Goal: Information Seeking & Learning: Check status

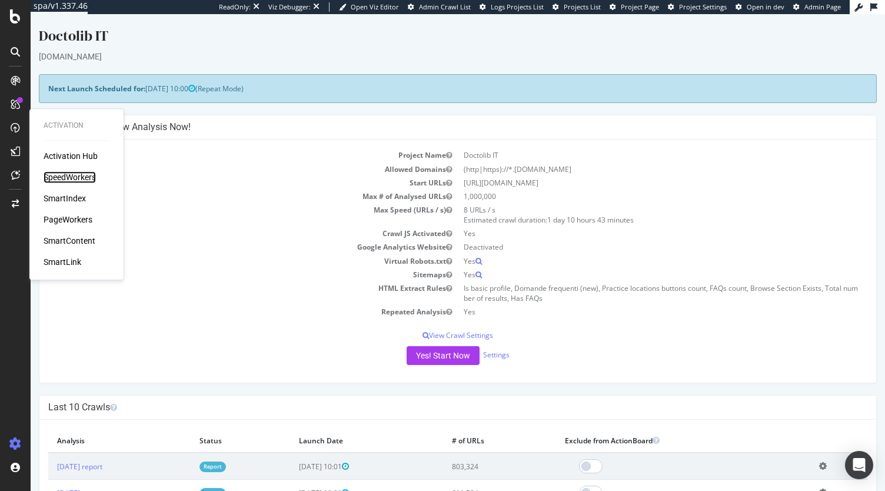
click at [89, 177] on div "SpeedWorkers" at bounding box center [70, 177] width 52 height 12
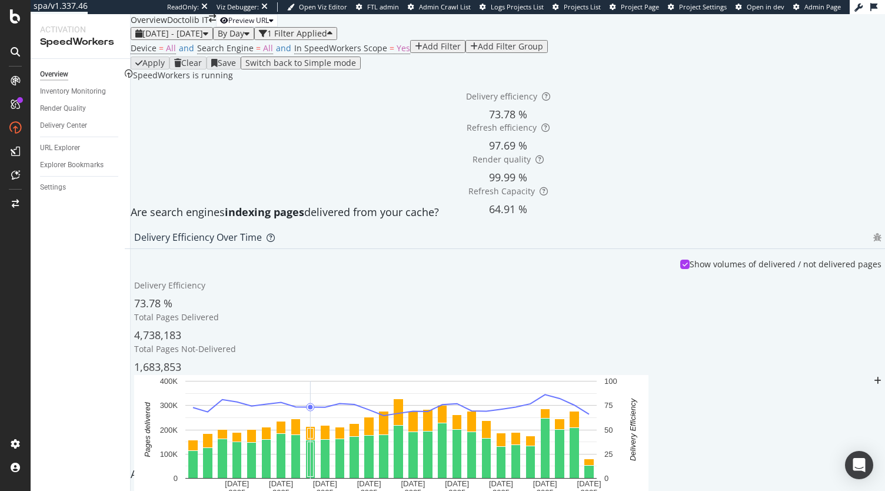
scroll to position [162, 0]
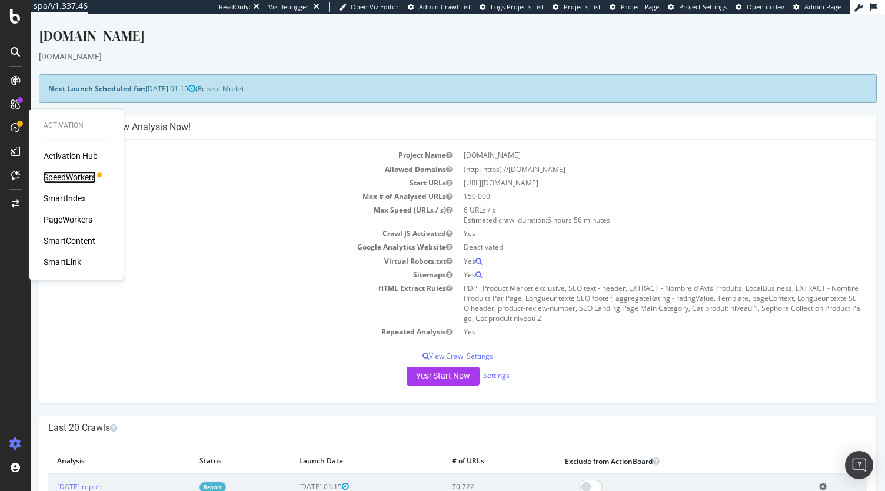
click at [59, 171] on div "SpeedWorkers" at bounding box center [70, 177] width 52 height 12
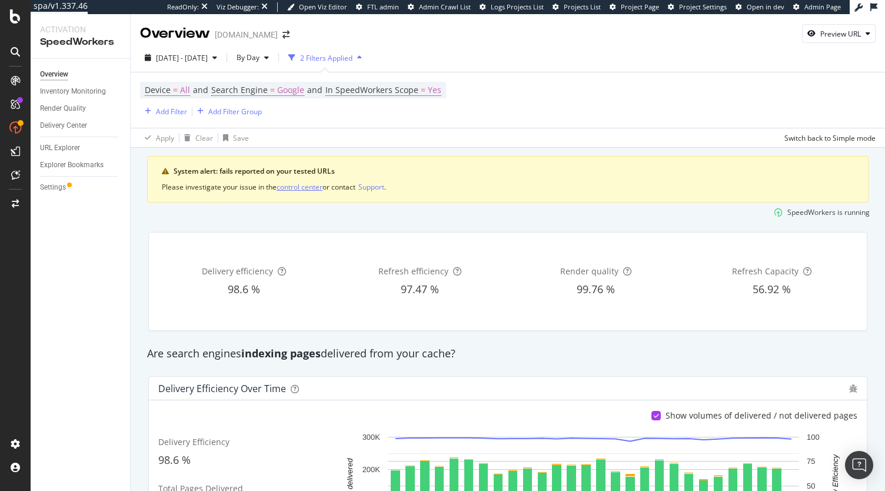
click at [306, 186] on div "control center" at bounding box center [300, 187] width 46 height 10
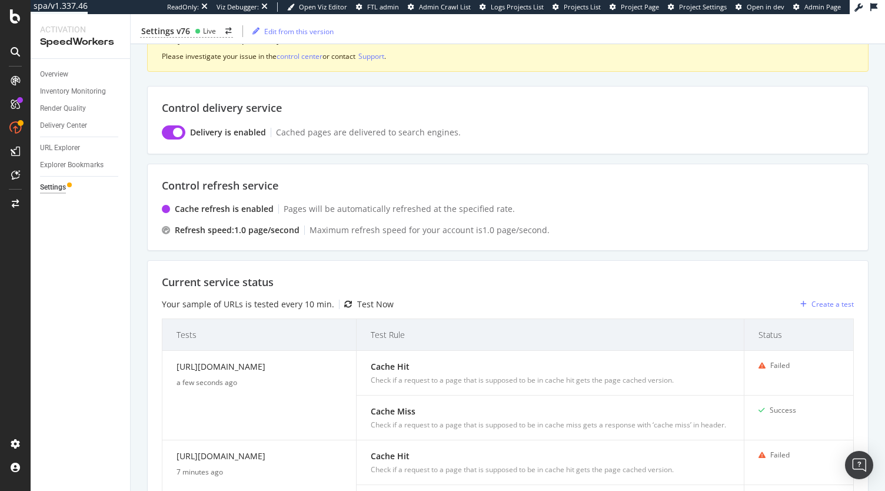
scroll to position [177, 0]
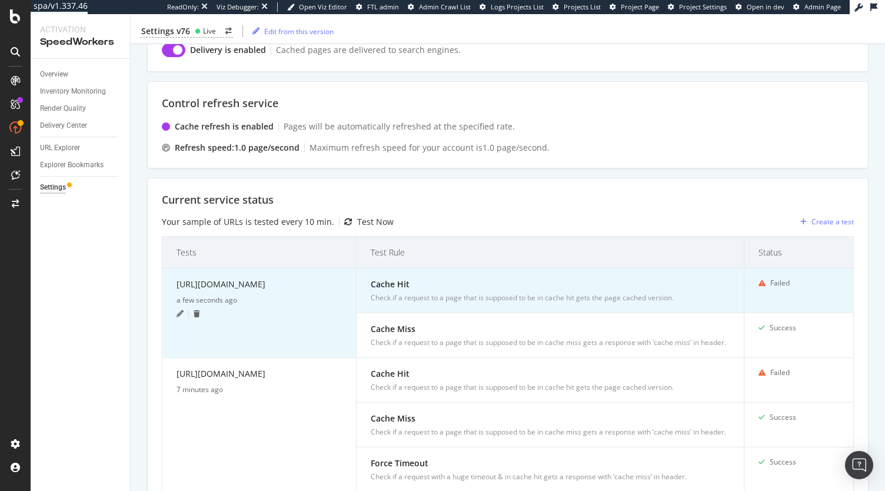
drag, startPoint x: 234, startPoint y: 295, endPoint x: 177, endPoint y: 288, distance: 57.6
click at [177, 288] on div "[URL][DOMAIN_NAME]" at bounding box center [259, 286] width 165 height 17
copy div "[URL][DOMAIN_NAME]"
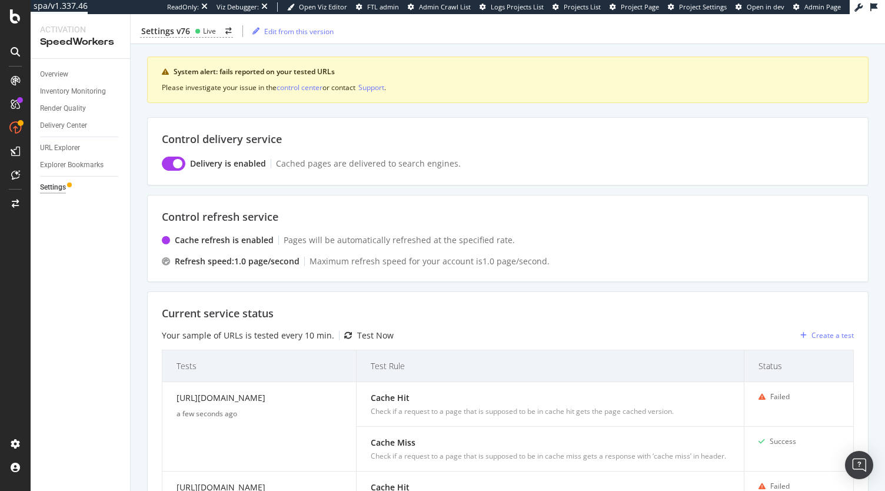
scroll to position [0, 0]
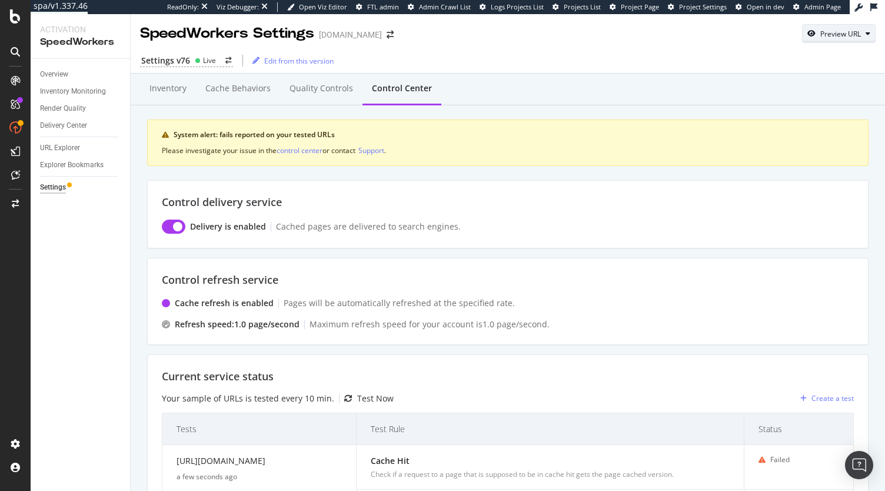
drag, startPoint x: 822, startPoint y: 35, endPoint x: 817, endPoint y: 42, distance: 8.5
click at [822, 35] on div "Preview URL" at bounding box center [840, 34] width 41 height 10
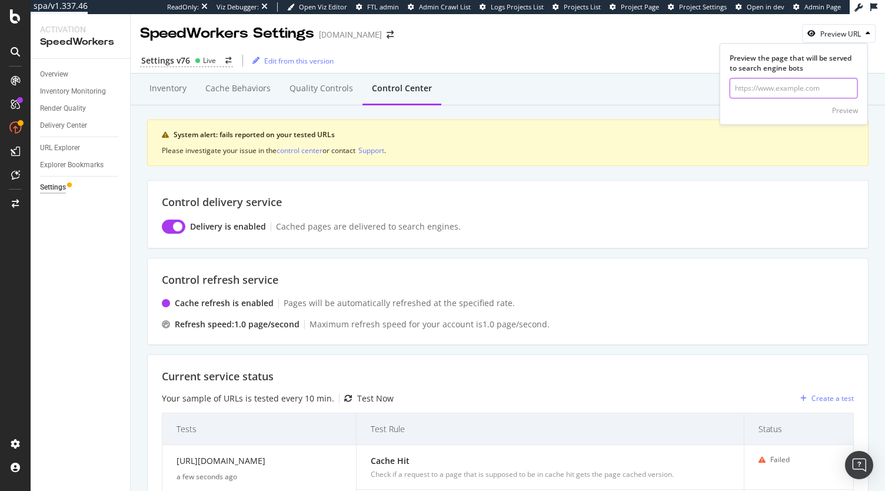
click at [768, 96] on input "url" at bounding box center [794, 88] width 128 height 21
paste input "[URL][DOMAIN_NAME]"
type input "[URL][DOMAIN_NAME]"
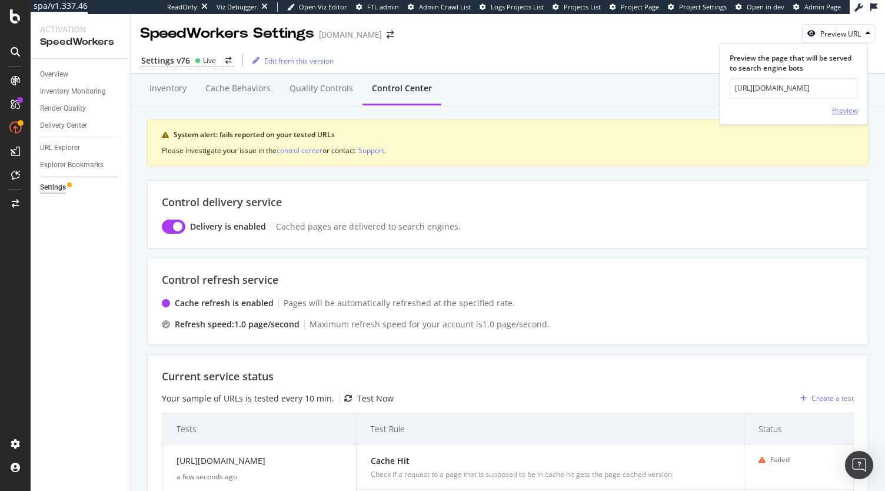
click at [836, 109] on div "Preview" at bounding box center [845, 110] width 26 height 10
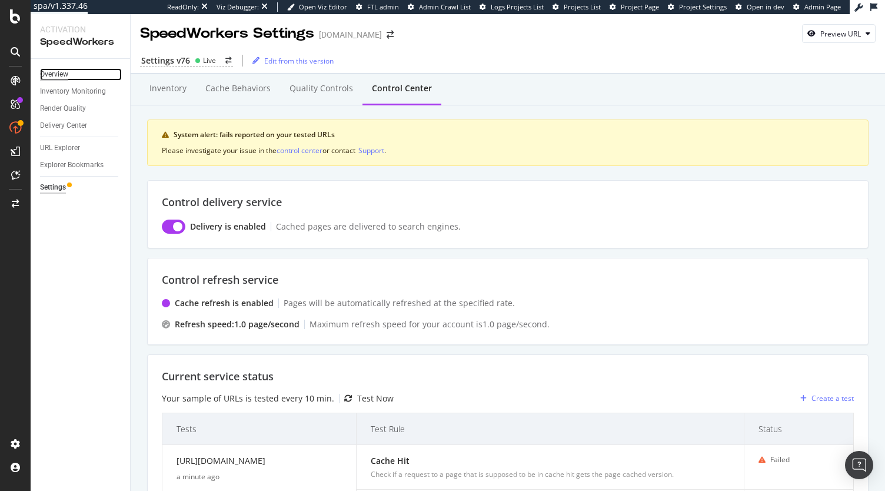
click at [56, 73] on div "Overview" at bounding box center [54, 74] width 28 height 12
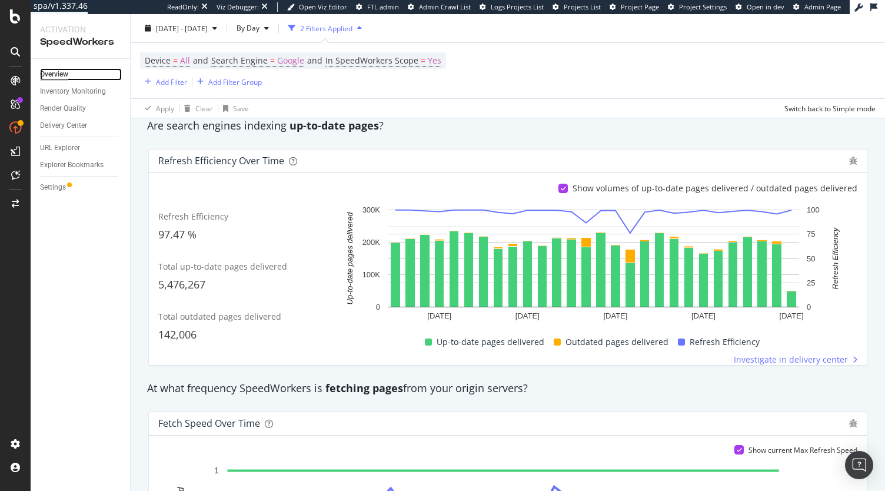
scroll to position [530, 0]
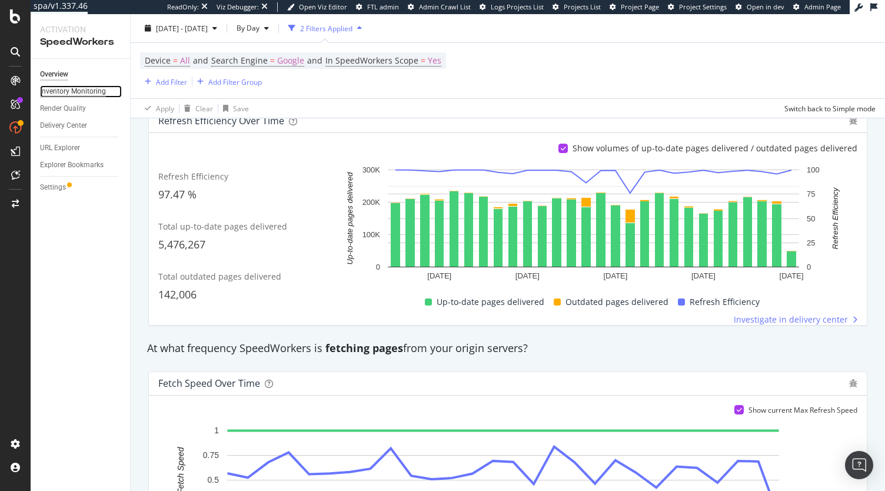
click at [92, 94] on div "Inventory Monitoring" at bounding box center [73, 91] width 66 height 12
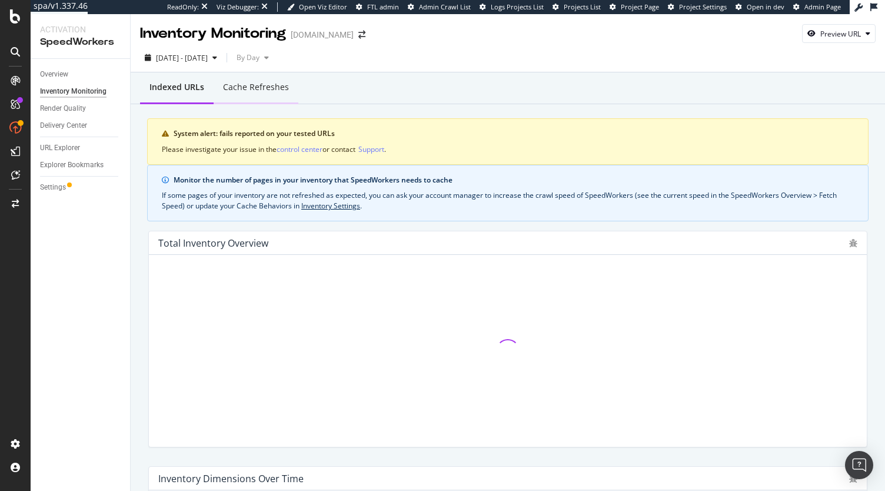
click at [277, 87] on div "Cache refreshes" at bounding box center [256, 87] width 66 height 12
